Goal: Use online tool/utility: Utilize a website feature to perform a specific function

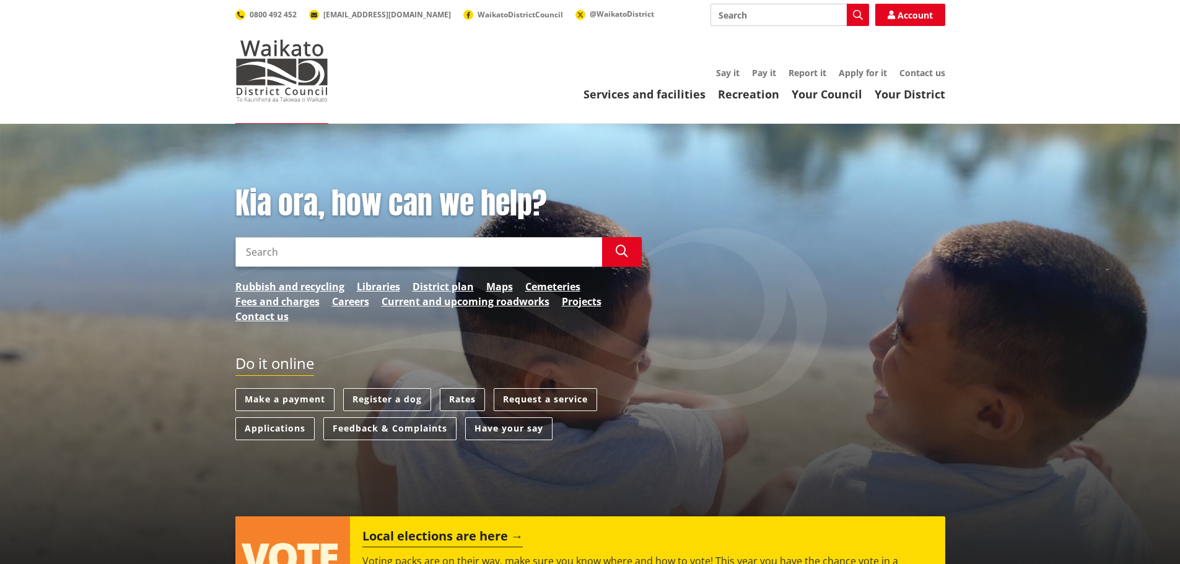
click at [458, 393] on link "Rates" at bounding box center [462, 399] width 45 height 23
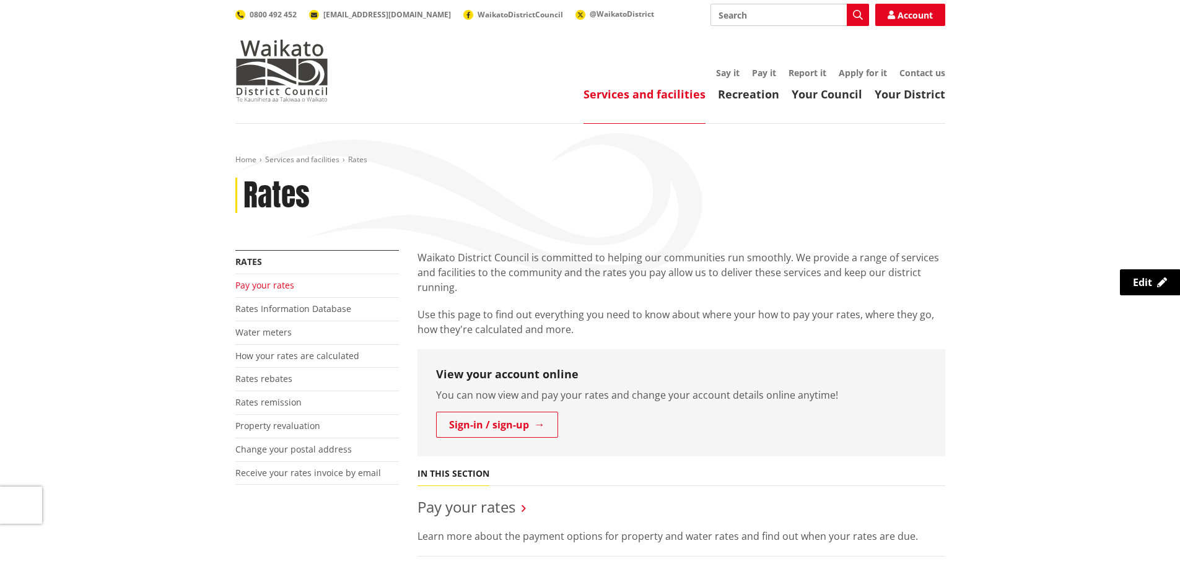
click at [263, 282] on link "Pay your rates" at bounding box center [264, 285] width 59 height 12
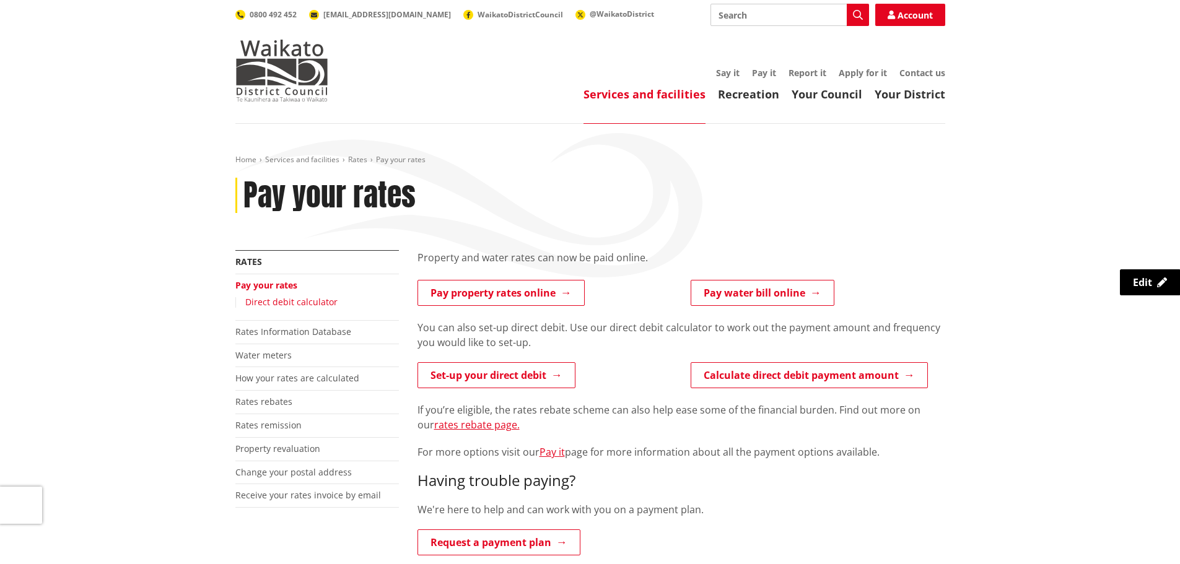
click at [278, 301] on link "Direct debit calculator" at bounding box center [291, 302] width 92 height 12
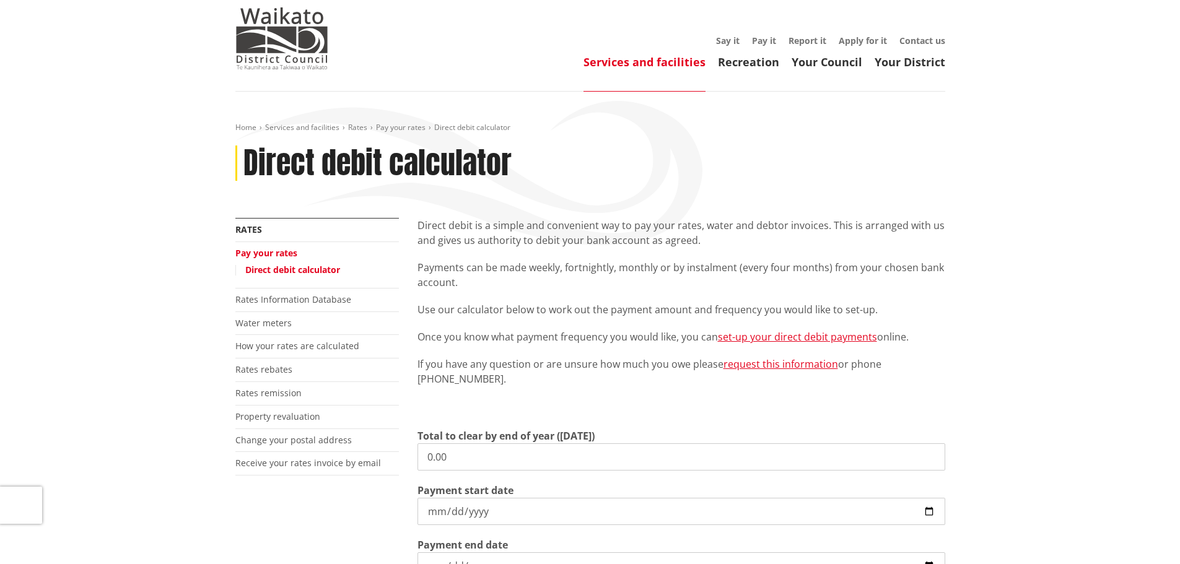
scroll to position [62, 0]
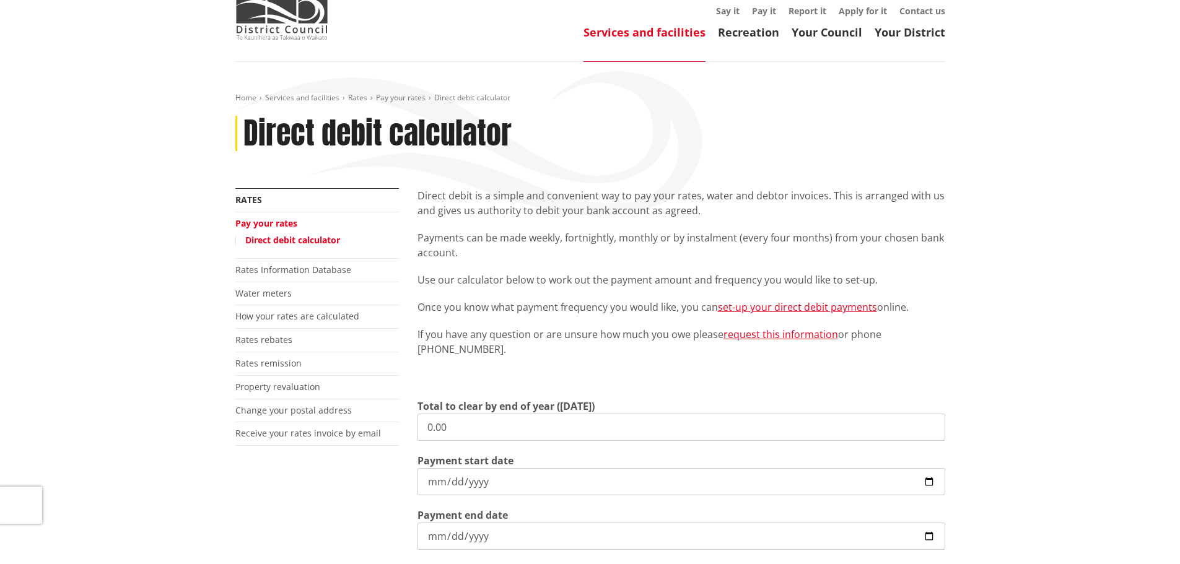
drag, startPoint x: 460, startPoint y: 430, endPoint x: 401, endPoint y: 423, distance: 59.3
click at [401, 423] on div "More from this section Rates Pay your rates Direct debit calculator Rates Infor…" at bounding box center [590, 442] width 729 height 509
type input "5,919.44"
click at [432, 478] on input "[DATE]" at bounding box center [682, 481] width 528 height 27
type input "[DATE]"
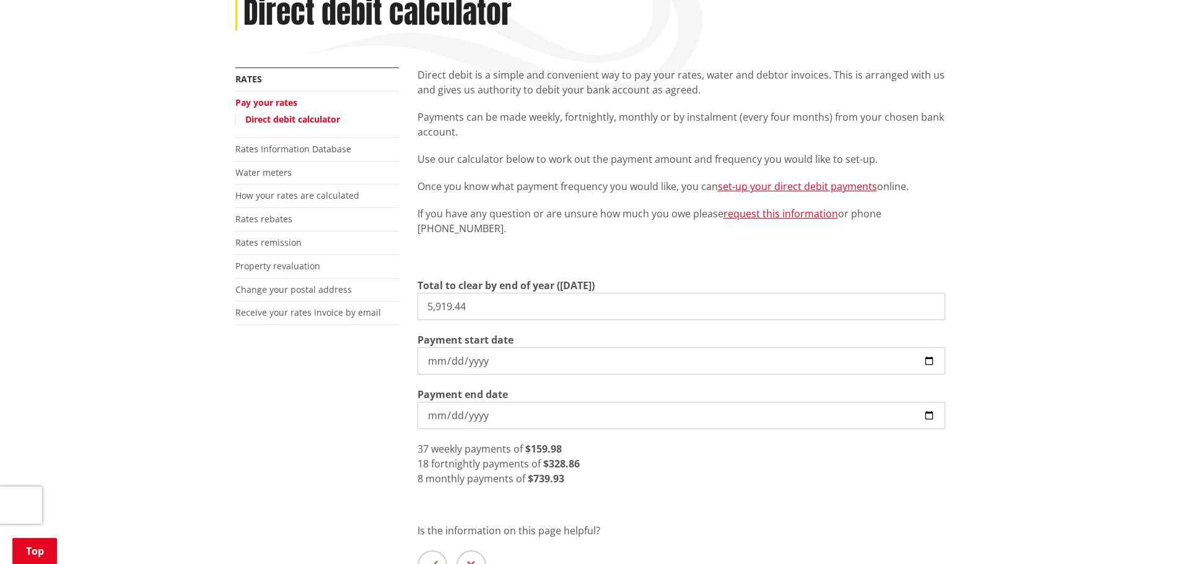
scroll to position [186, 0]
